Goal: Information Seeking & Learning: Learn about a topic

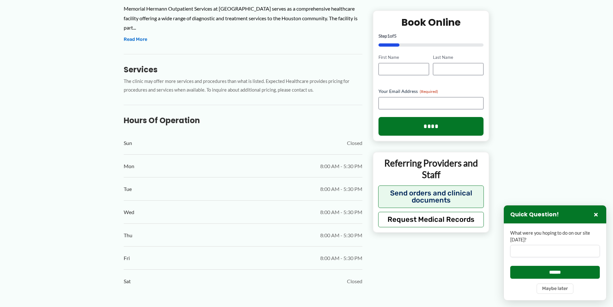
scroll to position [361, 0]
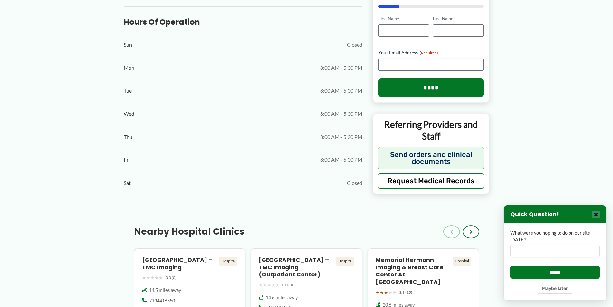
click at [596, 214] on button "×" at bounding box center [596, 215] width 8 height 8
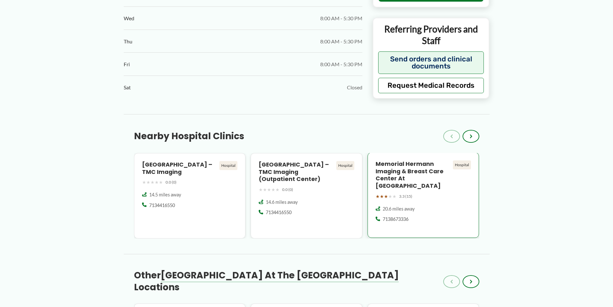
scroll to position [460, 0]
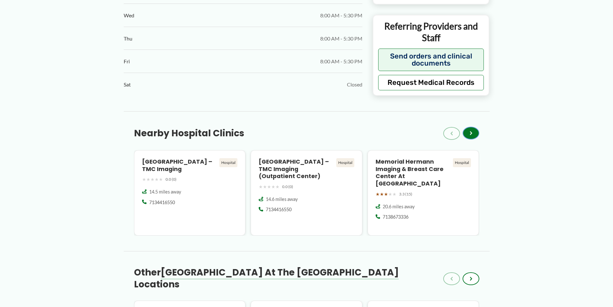
click at [470, 133] on span "›" at bounding box center [470, 133] width 3 height 8
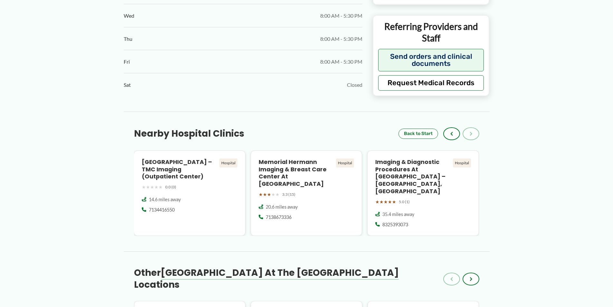
scroll to position [490, 0]
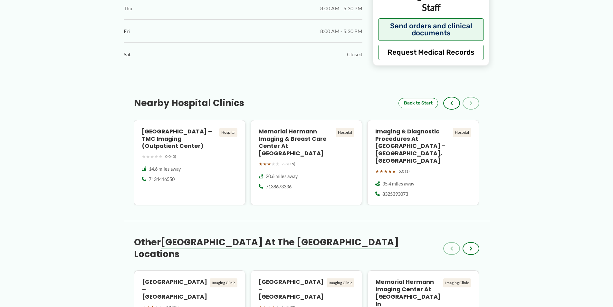
click at [520, 167] on div "← Back to Map Memorial Hermann Outpatient Services at [GEOGRAPHIC_DATA] ★ ★ ★ ★…" at bounding box center [306, 155] width 613 height 1211
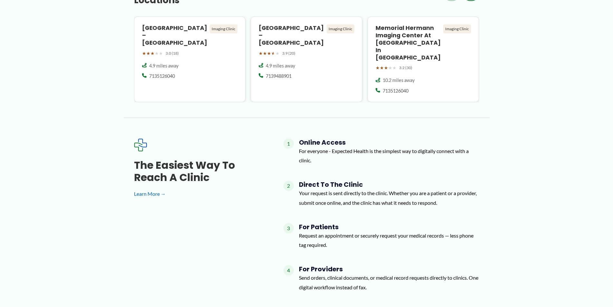
scroll to position [720, 0]
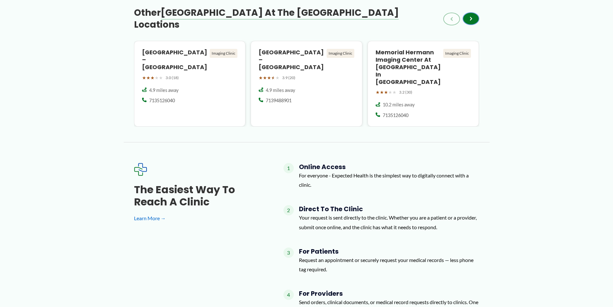
click at [472, 15] on span "›" at bounding box center [470, 19] width 3 height 8
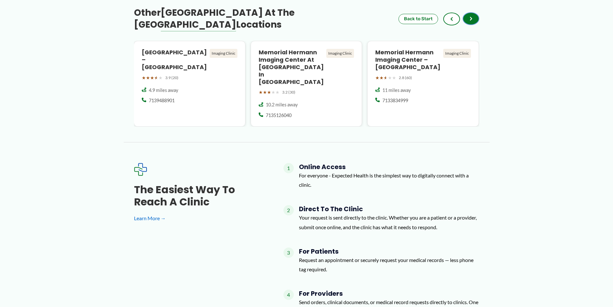
click at [468, 12] on button "›" at bounding box center [470, 18] width 17 height 13
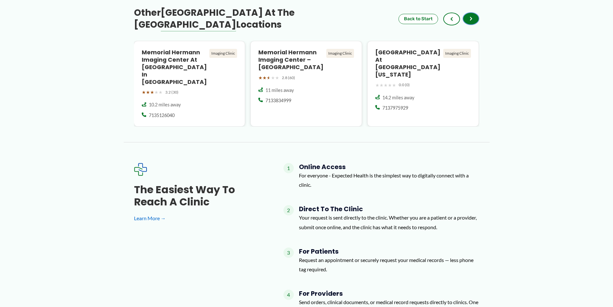
click at [468, 12] on button "›" at bounding box center [470, 18] width 17 height 13
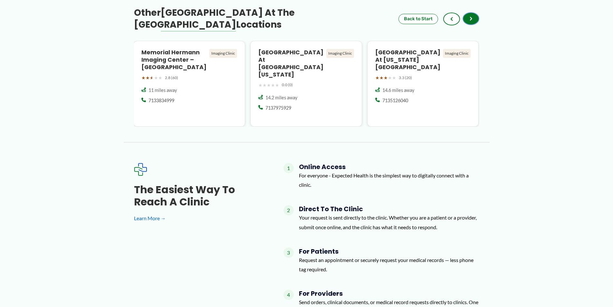
click at [468, 12] on button "›" at bounding box center [470, 18] width 17 height 13
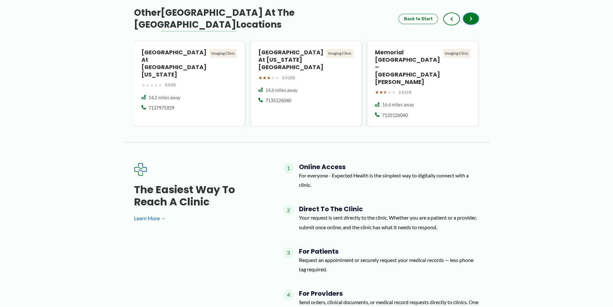
click at [468, 12] on button "›" at bounding box center [470, 18] width 17 height 13
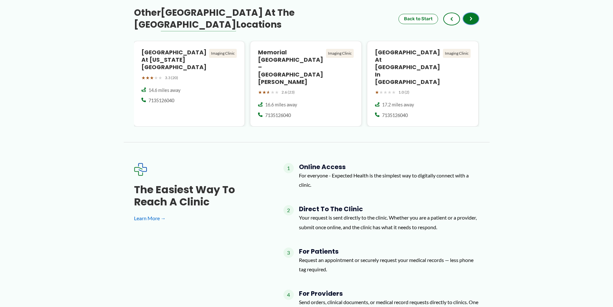
click at [468, 12] on button "›" at bounding box center [470, 18] width 17 height 13
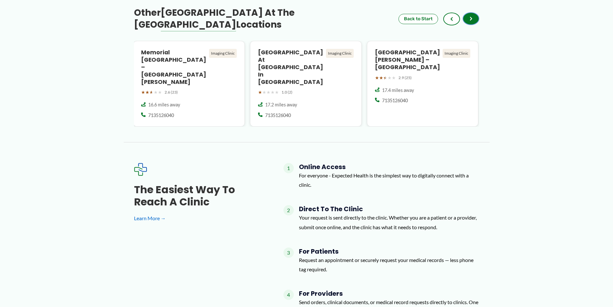
click at [468, 12] on button "›" at bounding box center [470, 18] width 17 height 13
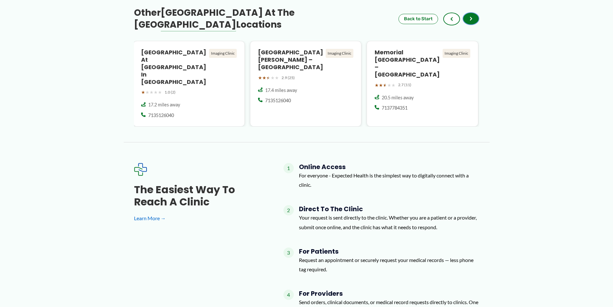
click at [472, 12] on button "›" at bounding box center [470, 18] width 17 height 13
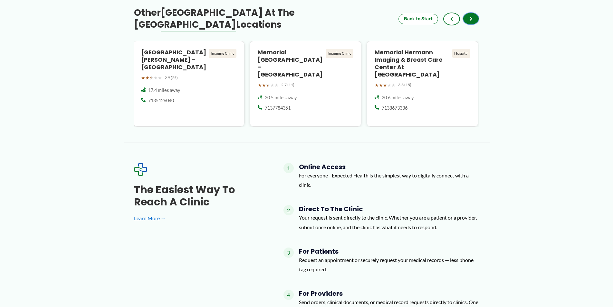
click at [472, 12] on button "›" at bounding box center [470, 18] width 17 height 13
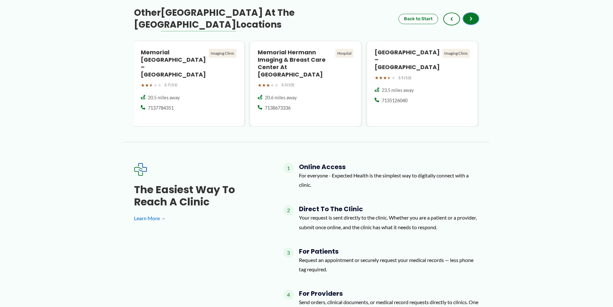
click at [472, 12] on button "›" at bounding box center [470, 18] width 17 height 13
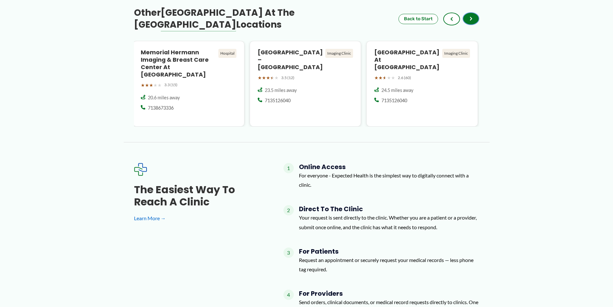
click at [472, 12] on button "›" at bounding box center [470, 18] width 17 height 13
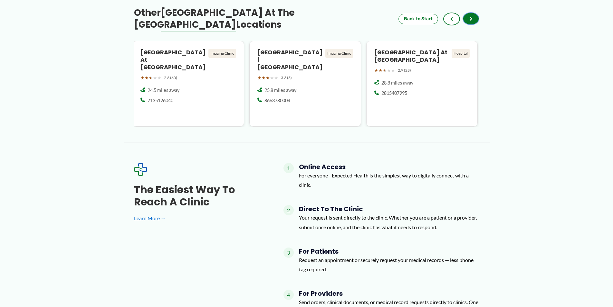
click at [472, 12] on button "›" at bounding box center [470, 18] width 17 height 13
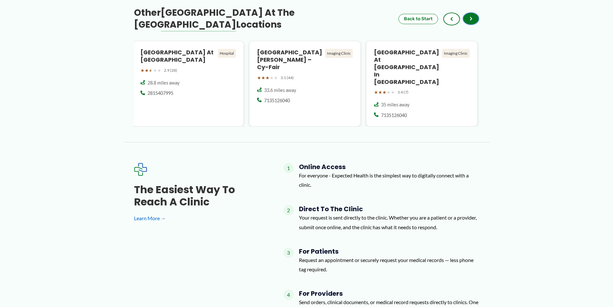
click at [472, 12] on button "›" at bounding box center [470, 18] width 17 height 13
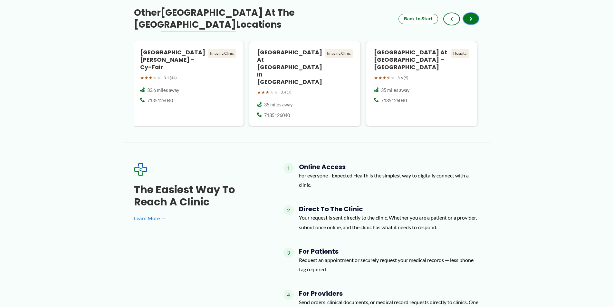
click at [472, 12] on button "›" at bounding box center [470, 18] width 17 height 13
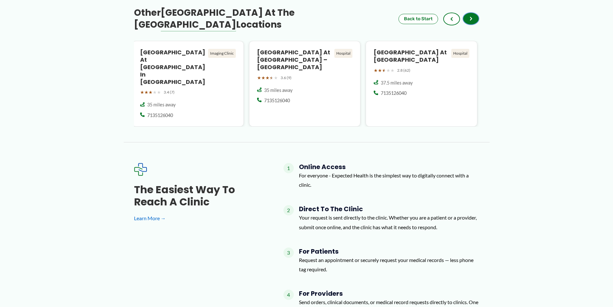
click at [472, 12] on button "›" at bounding box center [470, 18] width 17 height 13
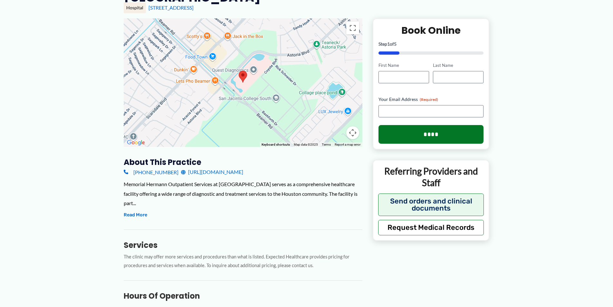
scroll to position [95, 0]
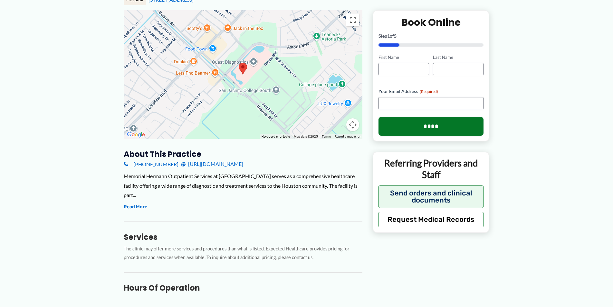
click at [243, 164] on link "[URL][DOMAIN_NAME]" at bounding box center [212, 164] width 62 height 10
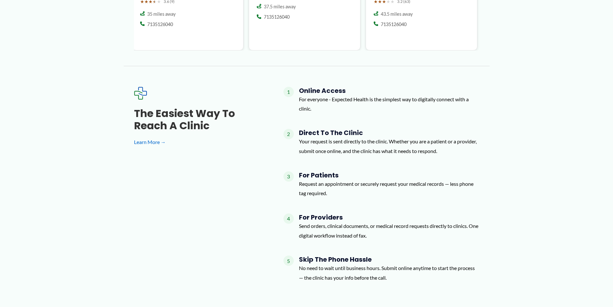
scroll to position [805, 0]
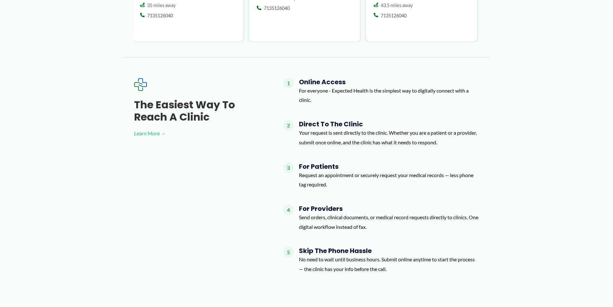
click at [144, 129] on link "Learn More →" at bounding box center [198, 134] width 129 height 10
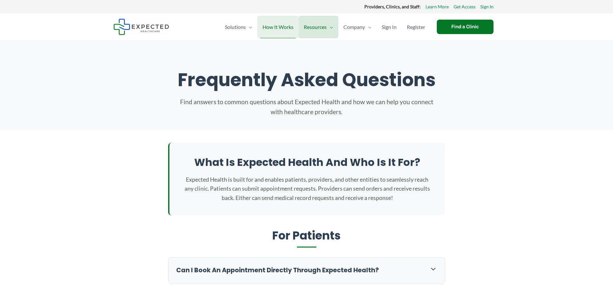
click at [270, 28] on span "How It Works" at bounding box center [277, 27] width 31 height 23
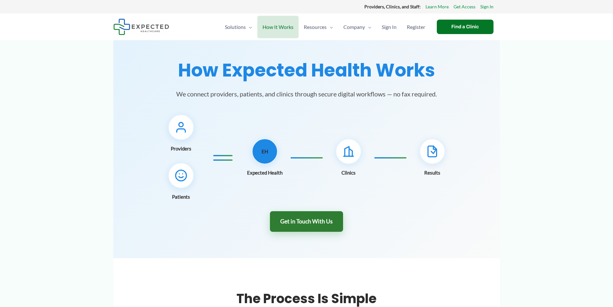
click at [296, 220] on link "Get in Touch With Us" at bounding box center [306, 222] width 73 height 21
